Goal: Navigation & Orientation: Find specific page/section

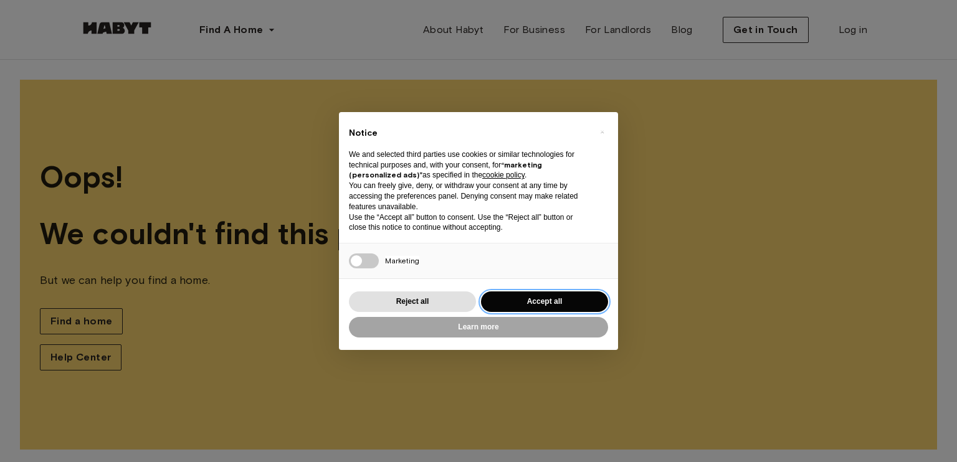
click at [559, 303] on button "Accept all" at bounding box center [544, 301] width 127 height 21
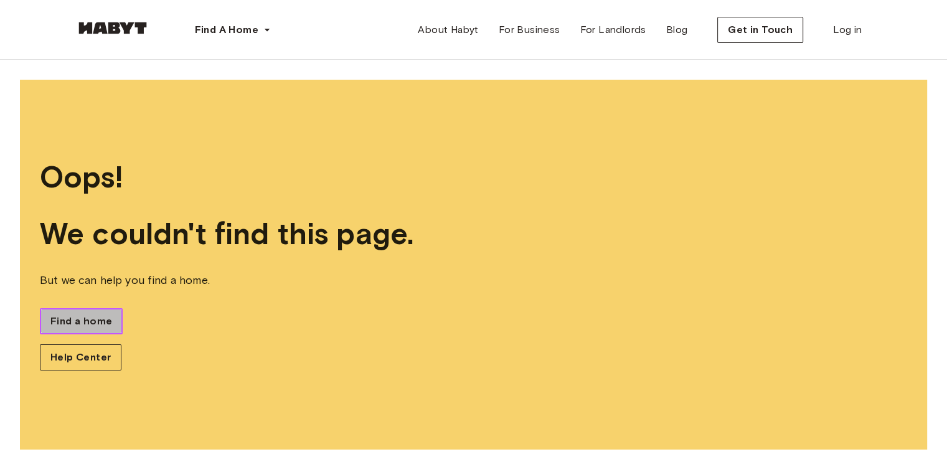
click at [102, 319] on span "Find a home" at bounding box center [81, 321] width 62 height 15
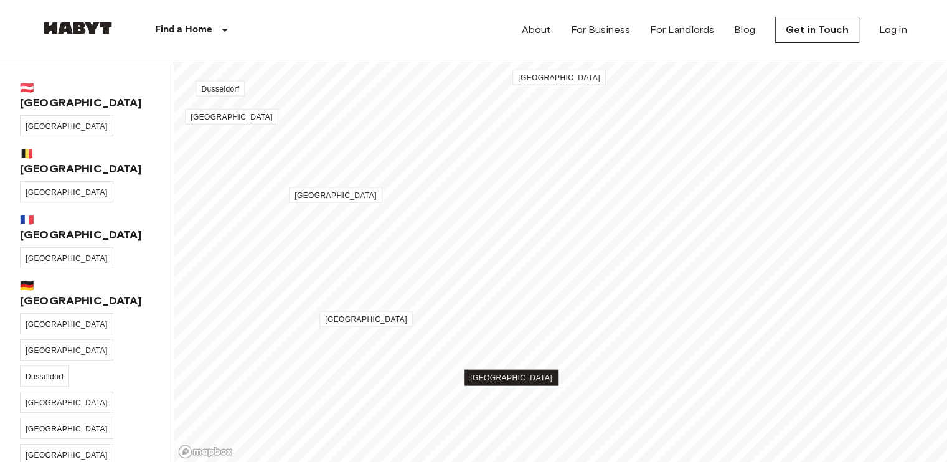
click at [507, 378] on span "[GEOGRAPHIC_DATA]" at bounding box center [511, 378] width 82 height 9
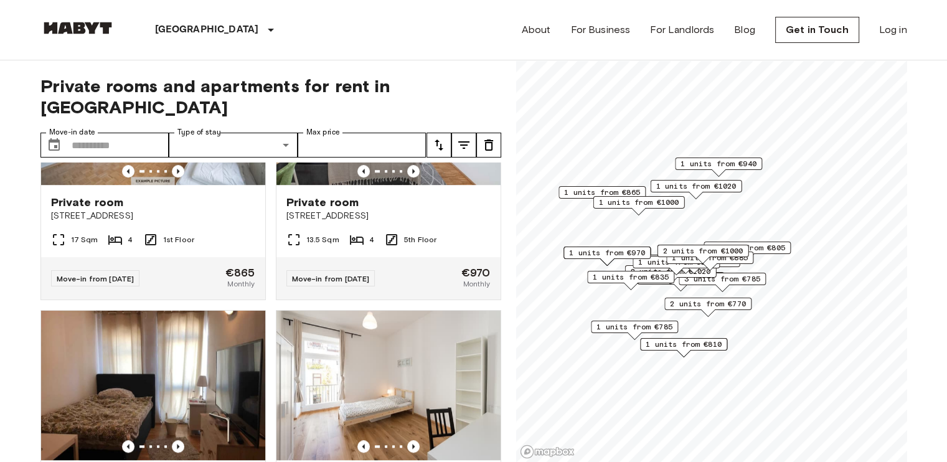
scroll to position [969, 0]
